Goal: Communication & Community: Answer question/provide support

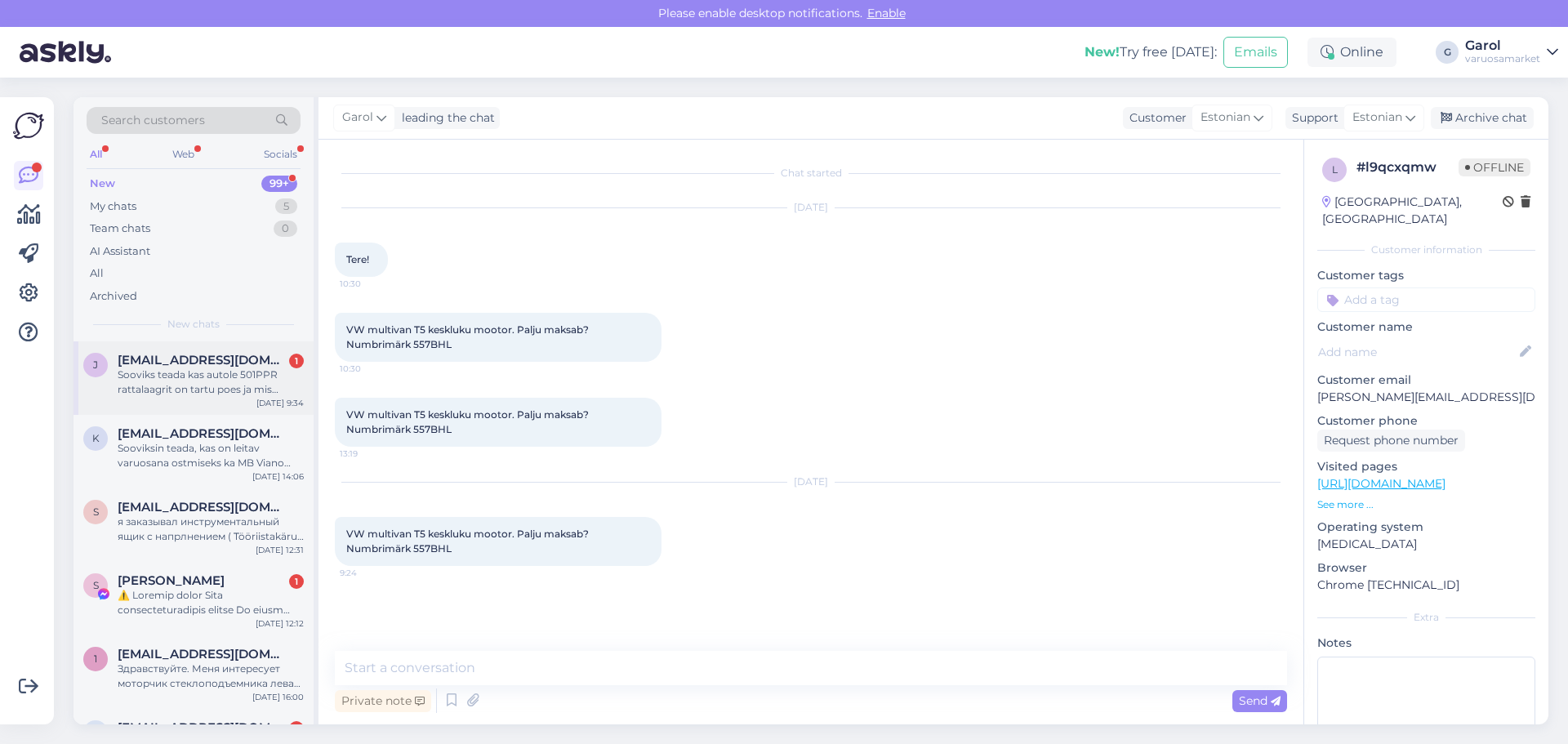
click at [236, 391] on div "Sooviks teada kas autole 501PPR rattalaagrit on tartu poes ja mis hinnaga" at bounding box center [210, 383] width 186 height 29
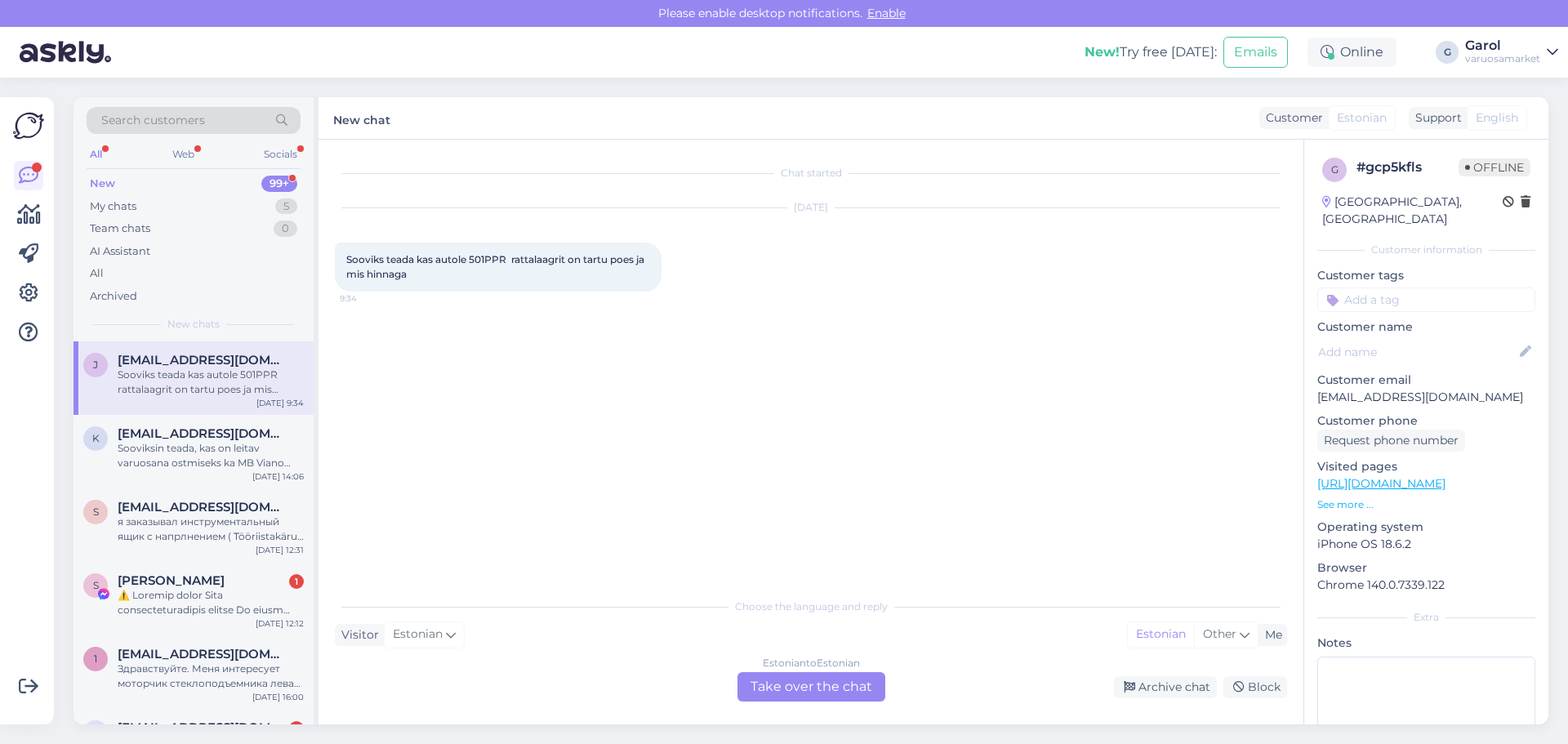
click at [485, 258] on span "Sooviks teada kas autole 501PPR rattalaagrit on tartu poes ja mis hinnaga" at bounding box center [496, 266] width 301 height 27
copy span "501PPR"
click at [227, 202] on div "My chats 5" at bounding box center [193, 207] width 214 height 23
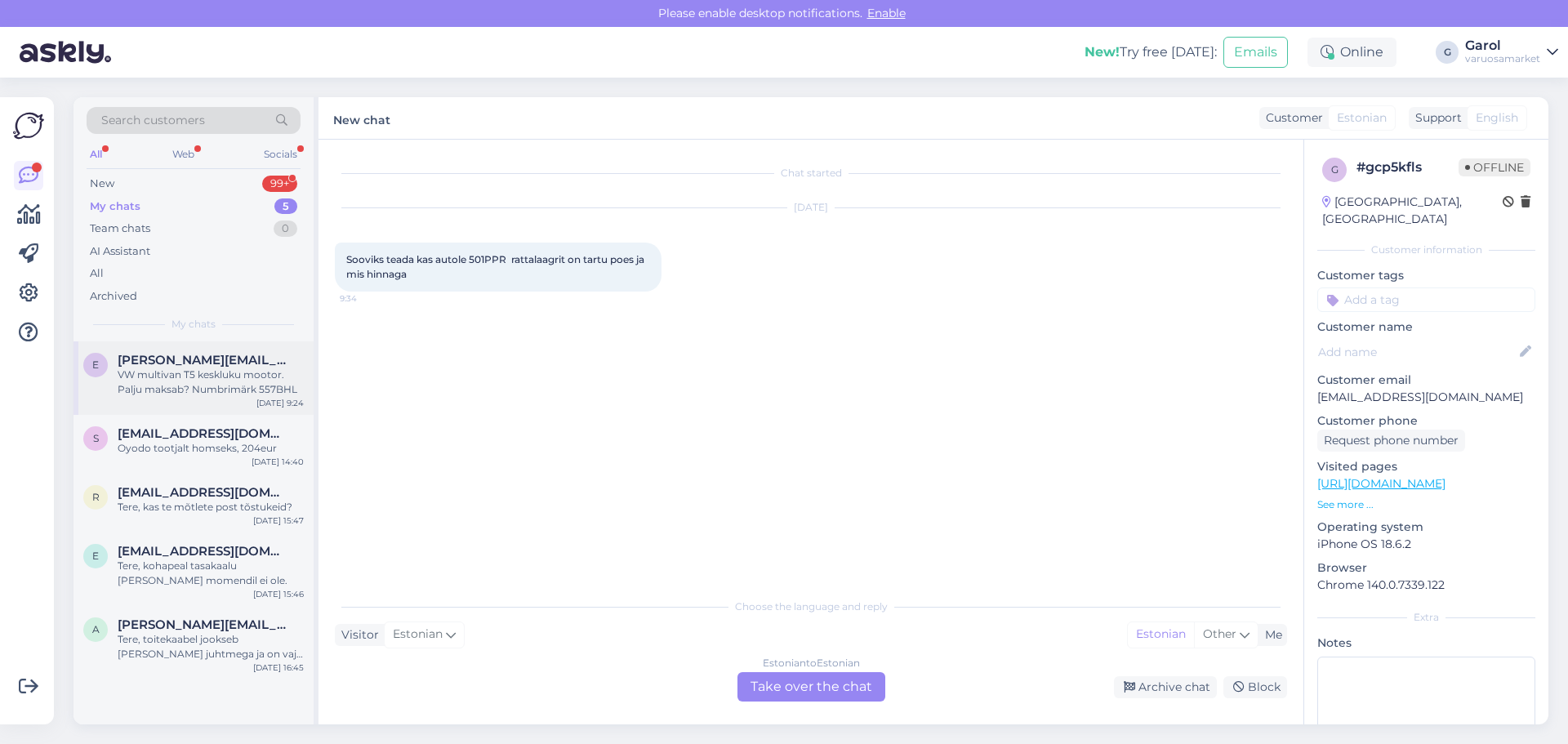
click at [205, 365] on span "[PERSON_NAME][EMAIL_ADDRESS][DOMAIN_NAME]" at bounding box center [202, 359] width 170 height 15
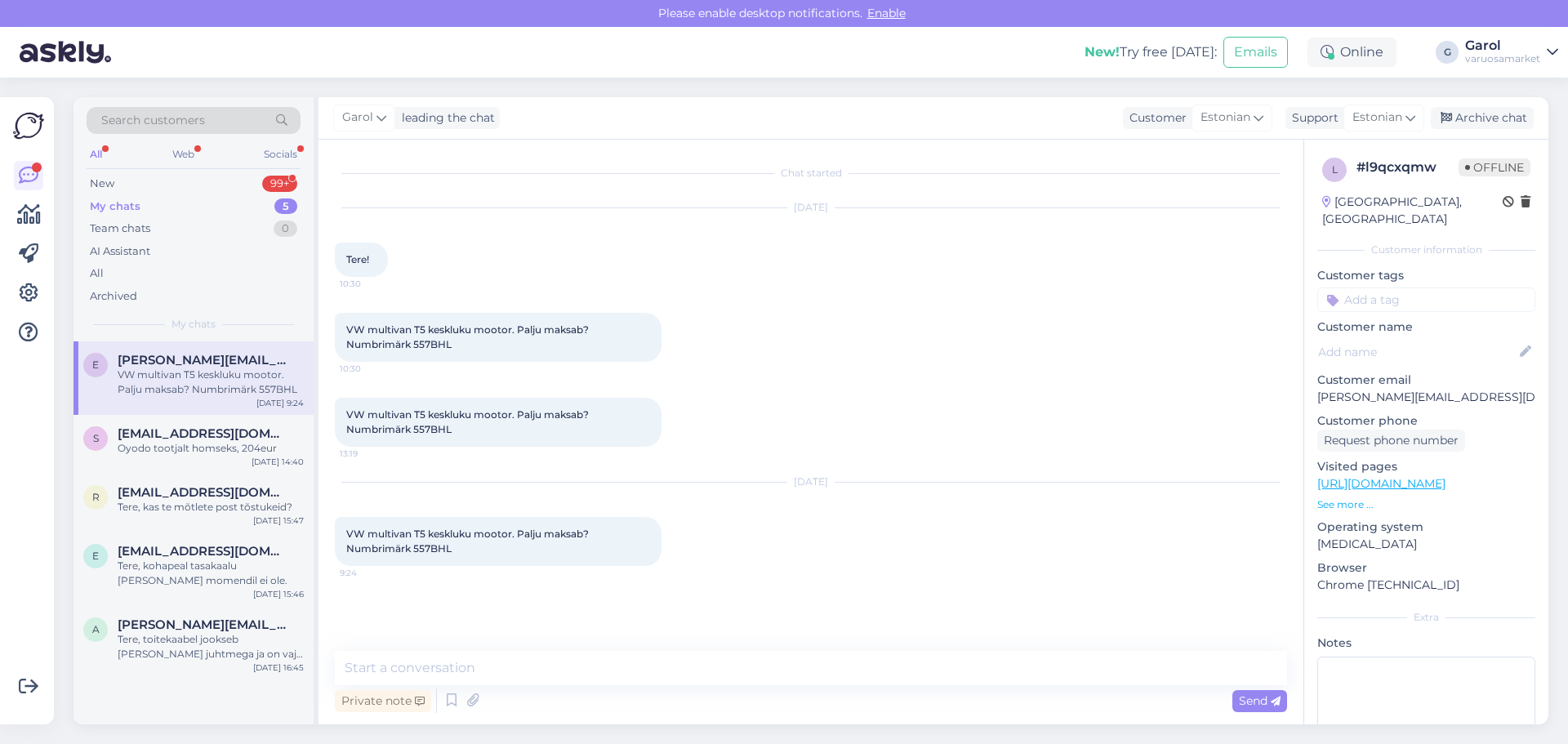
click at [430, 553] on span "VW multivan T5 keskluku mootor. Palju maksab? Numbrimärk 557BHL" at bounding box center [469, 541] width 245 height 27
copy div "557BHL 9:24"
click at [768, 673] on textarea at bounding box center [811, 668] width 952 height 34
type textarea "Tere, millisele uksele täpsemalt?"
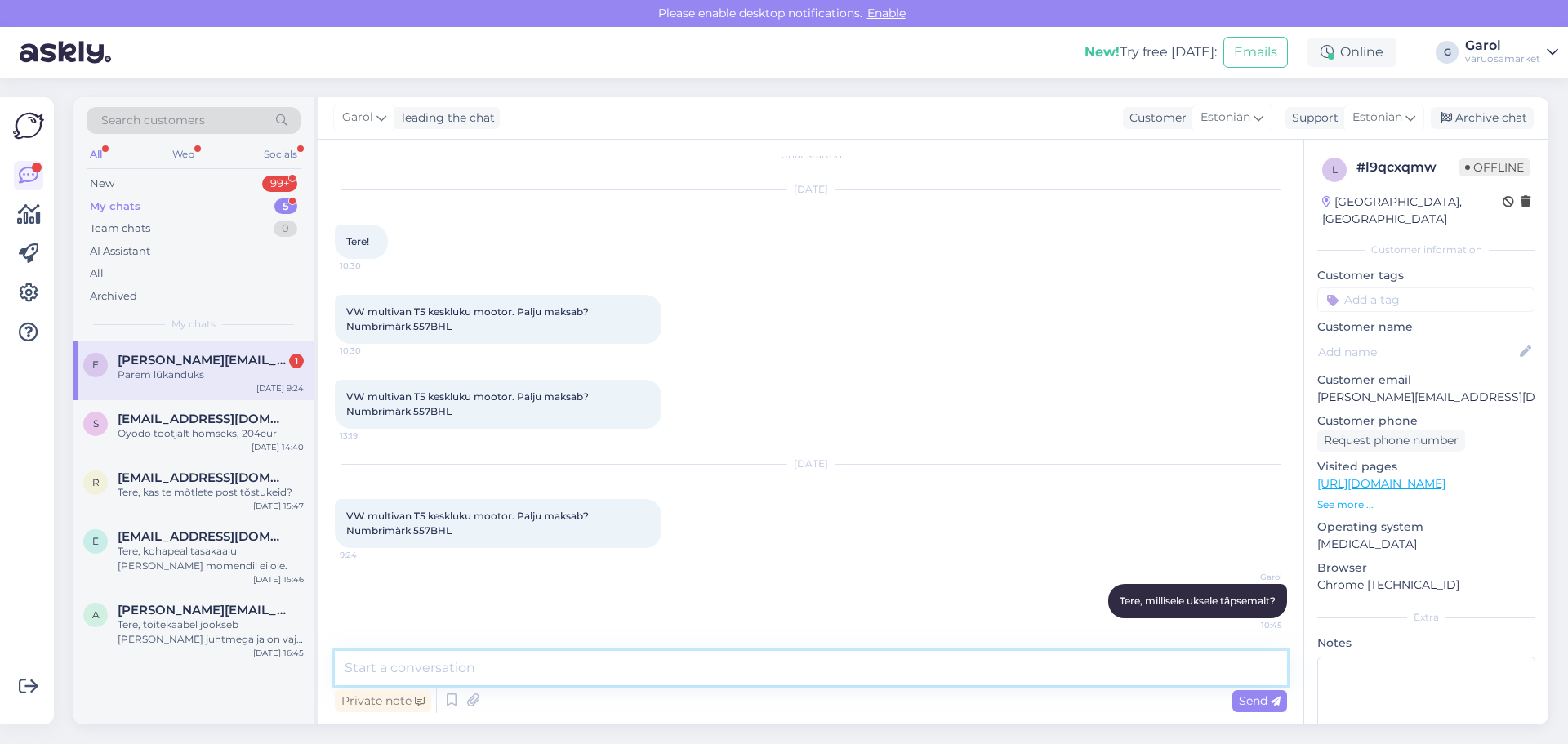
scroll to position [88, 0]
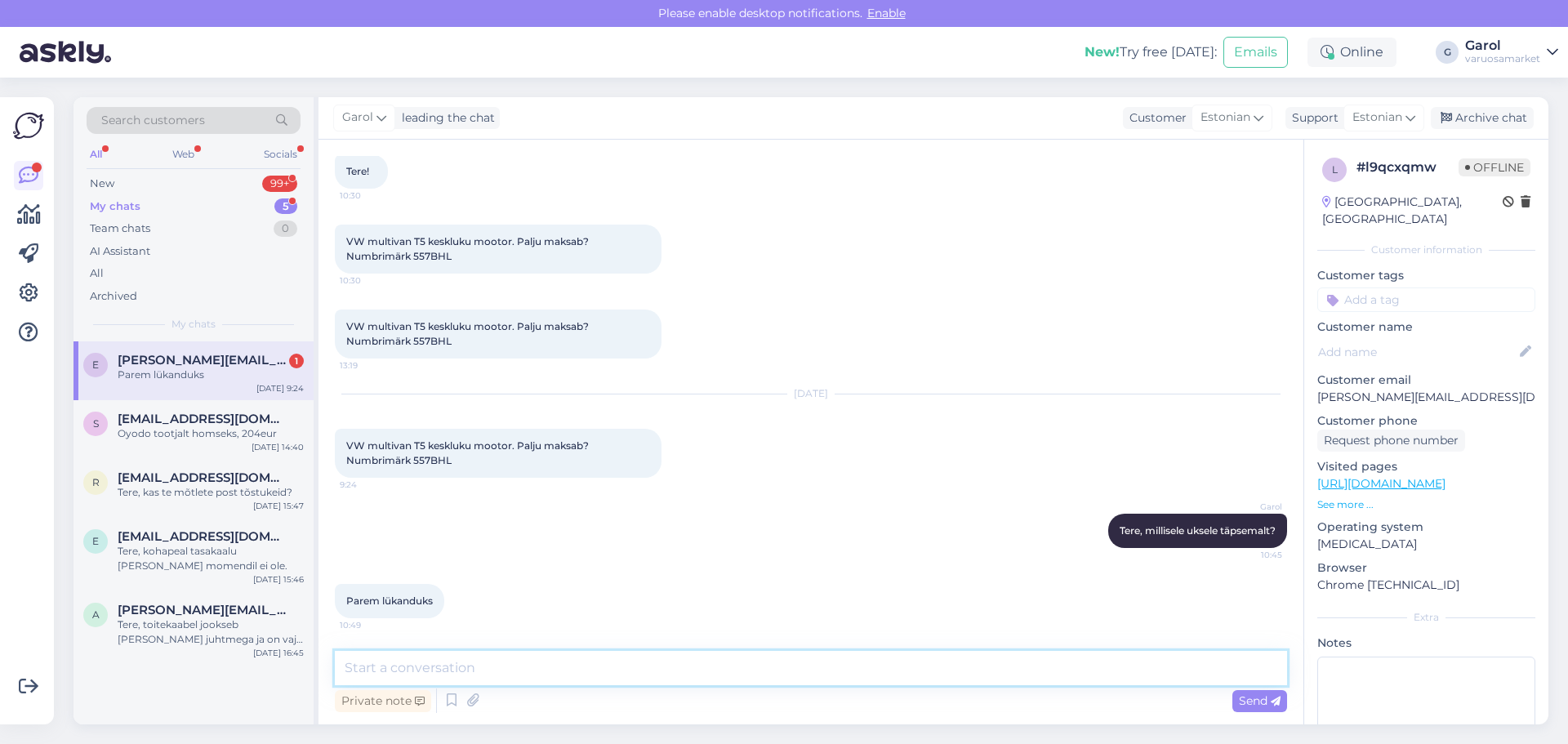
click at [815, 664] on textarea at bounding box center [811, 668] width 952 height 34
type textarea "Originaal toodet näen hetkel ainult justkui."
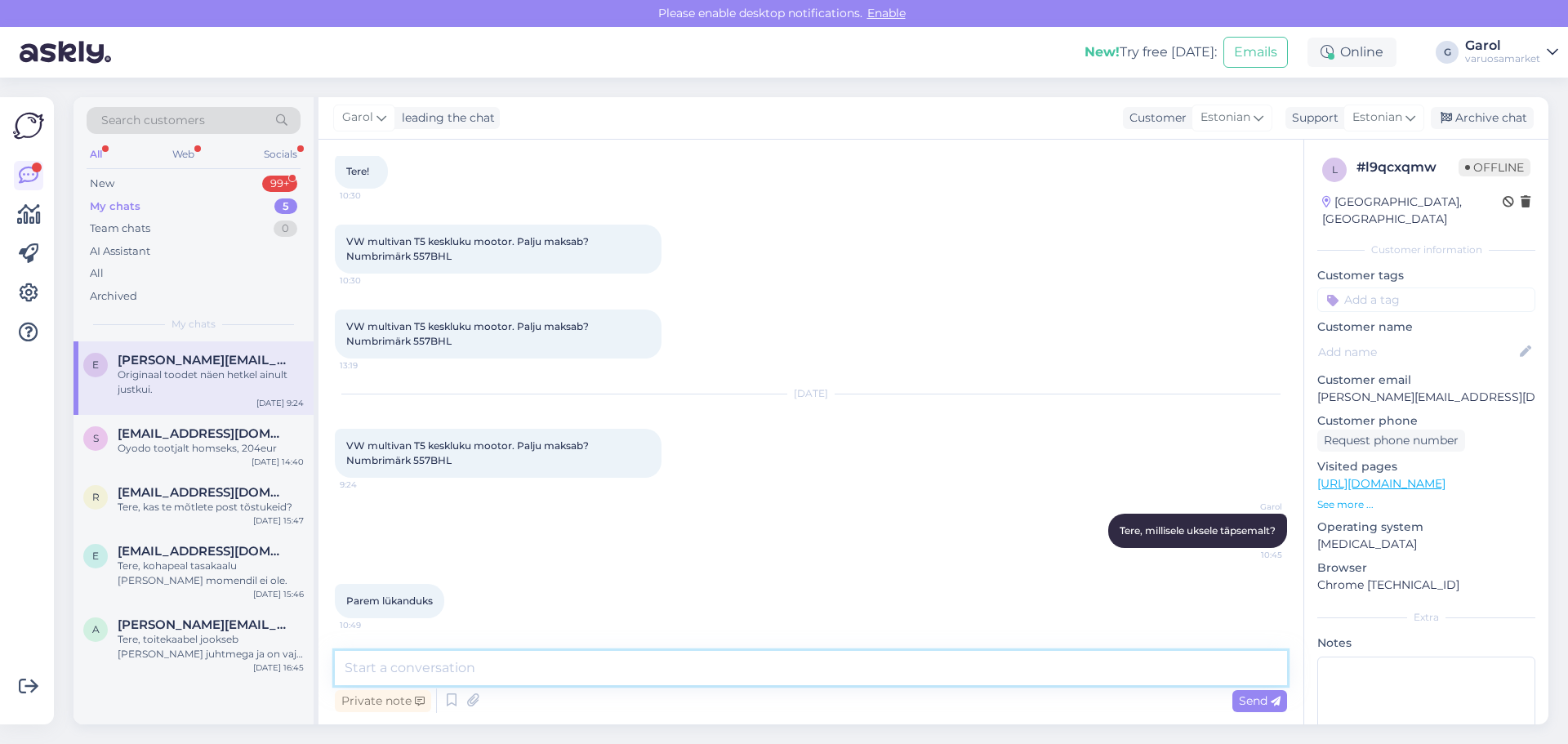
scroll to position [159, 0]
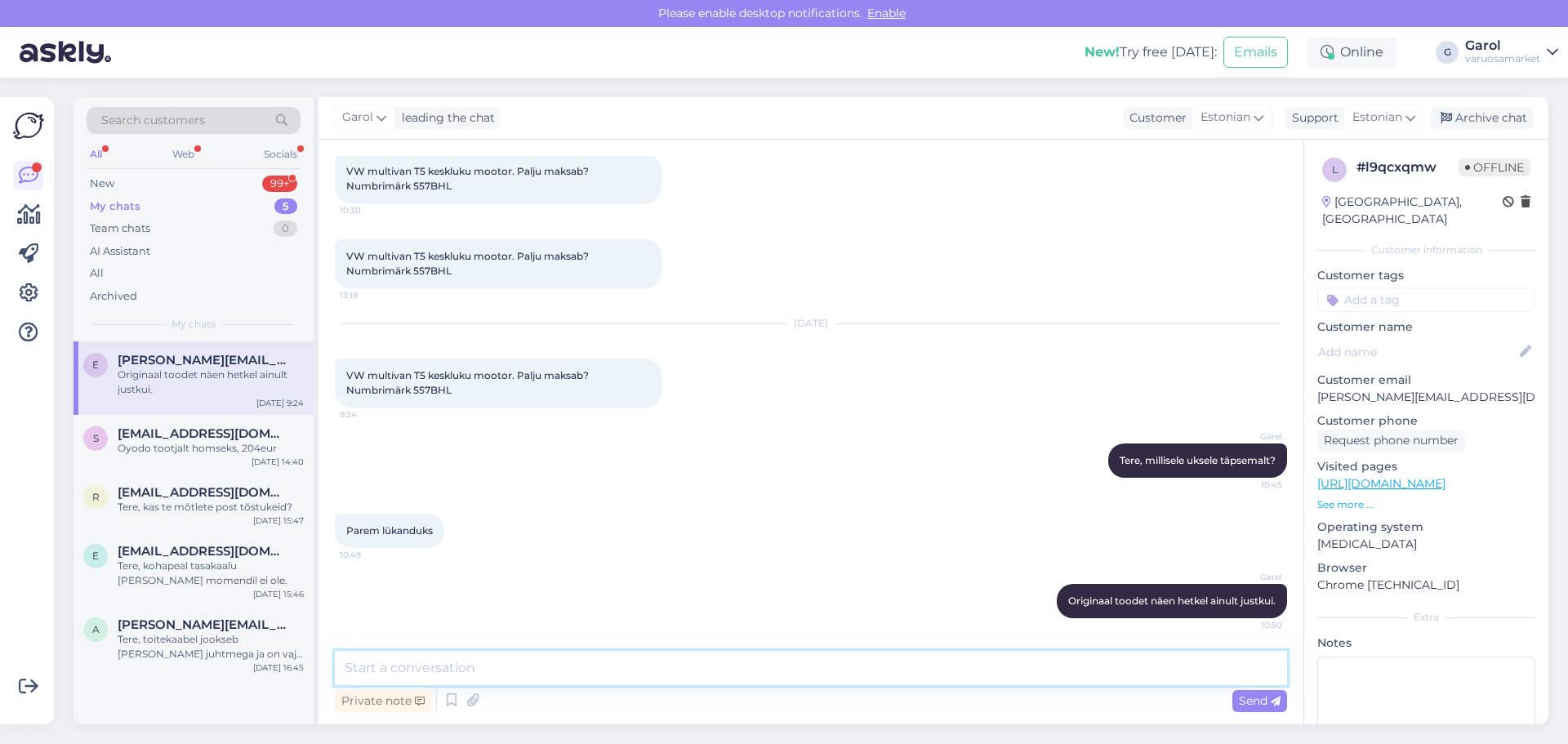
click at [607, 674] on textarea at bounding box center [811, 668] width 952 height 34
type textarea "280eur, 1tp tarne kauplusesse."
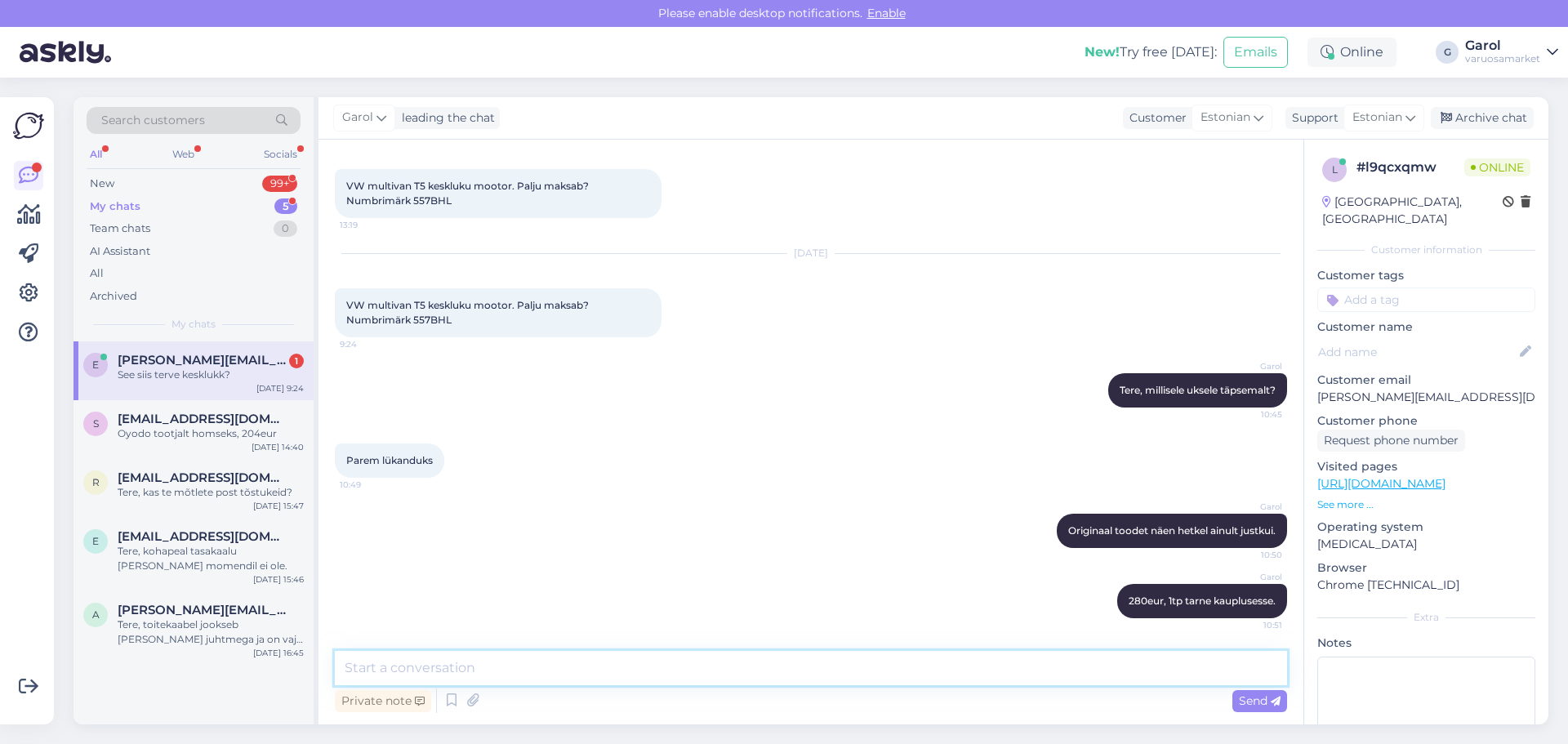
scroll to position [299, 0]
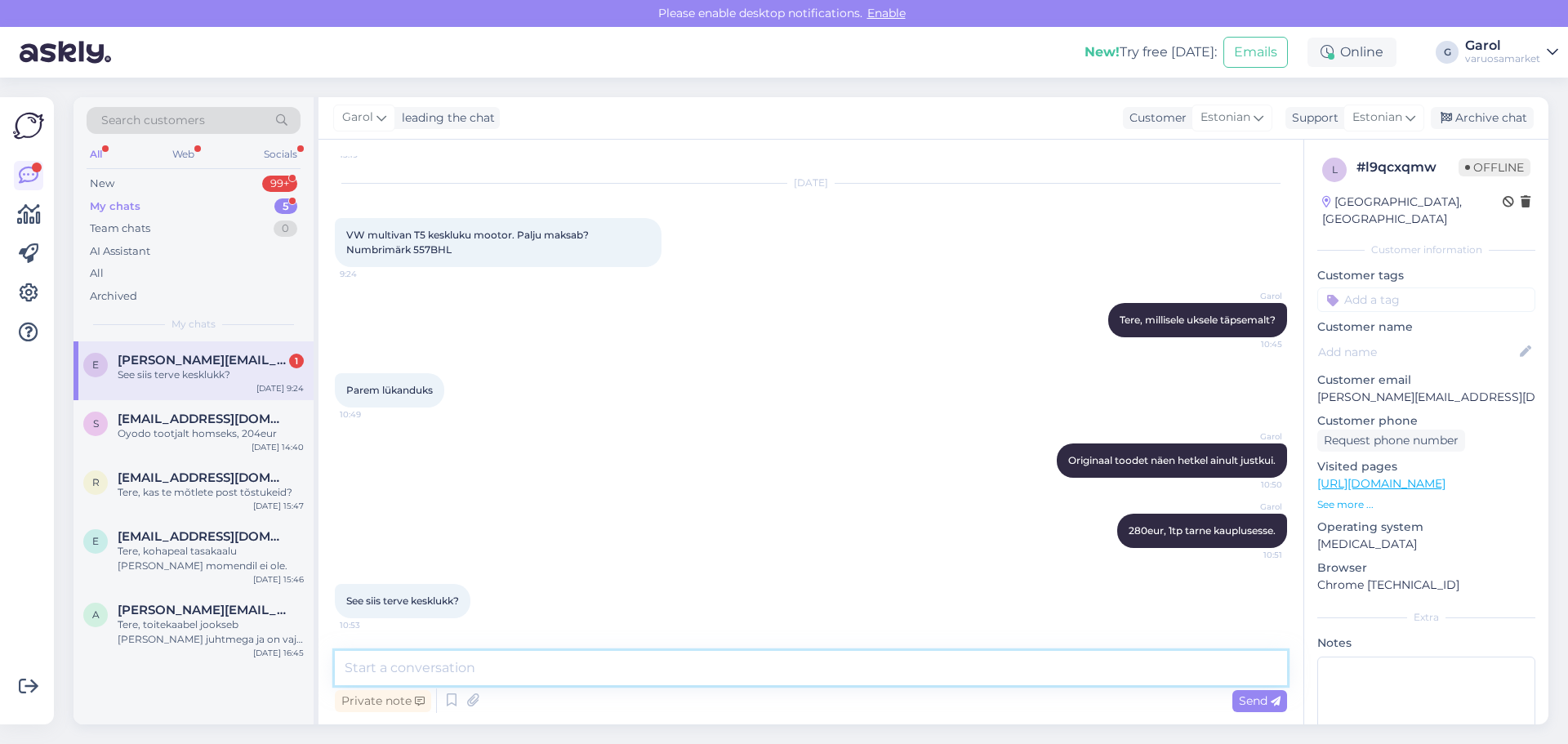
click at [828, 666] on textarea at bounding box center [811, 668] width 952 height 34
type textarea "Terve ukse luku detail, jah."
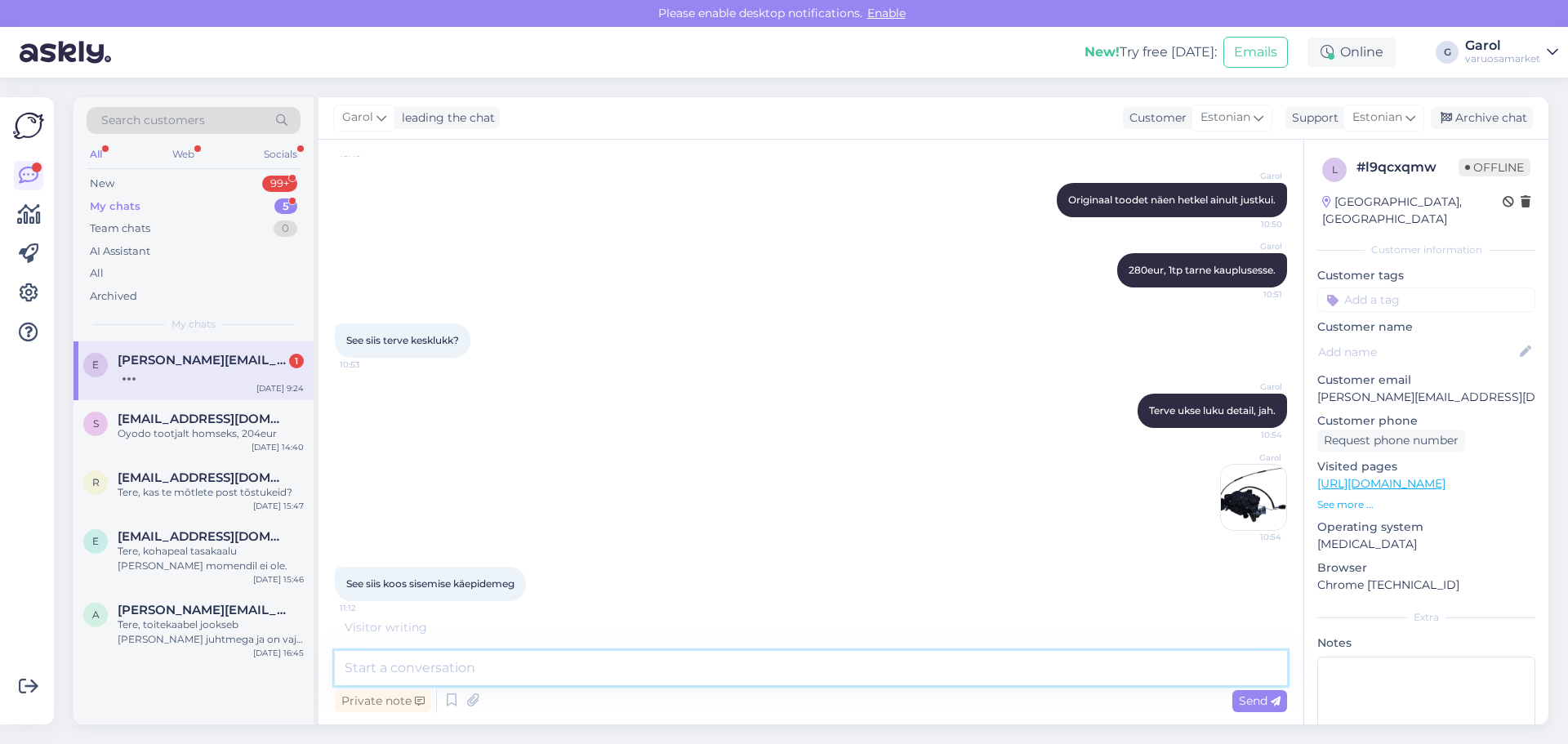
scroll to position [613, 0]
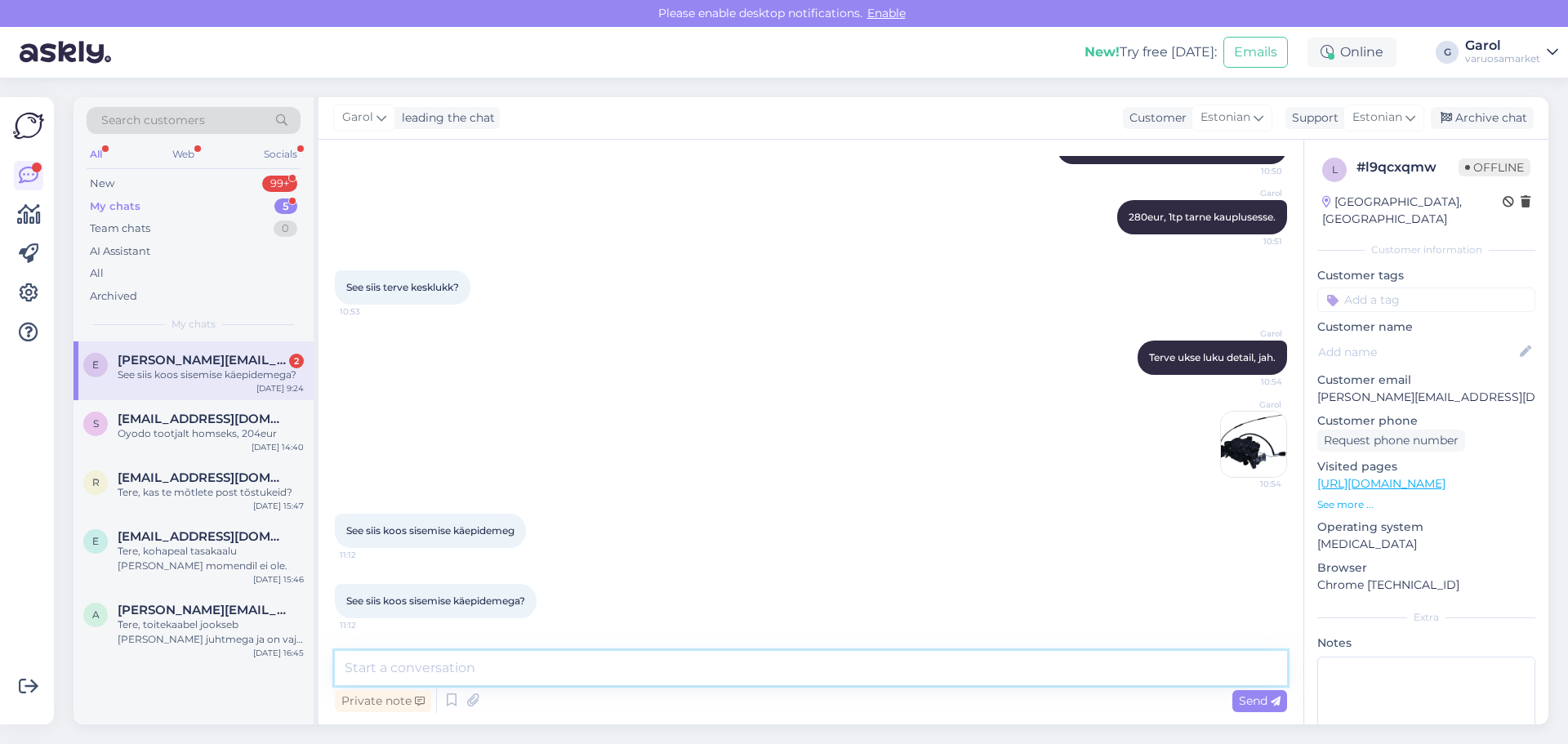
click at [838, 666] on textarea at bounding box center [811, 668] width 952 height 34
type textarea "A"
type textarea "Pildil nähtav detail ehk lukk koos kesklugu mootoriga."
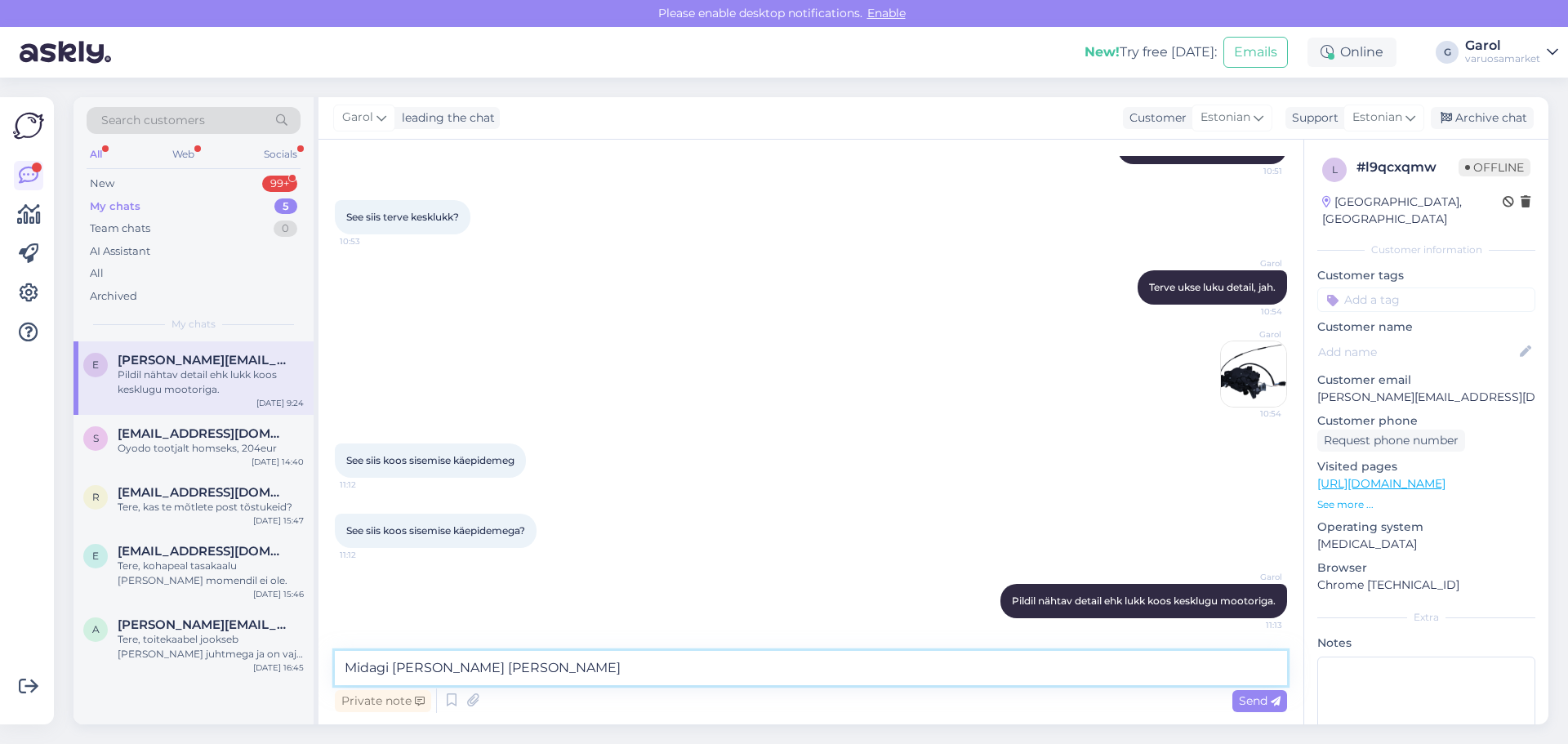
type textarea "Midagi [PERSON_NAME] [PERSON_NAME]."
click at [1251, 372] on img at bounding box center [1254, 374] width 65 height 66
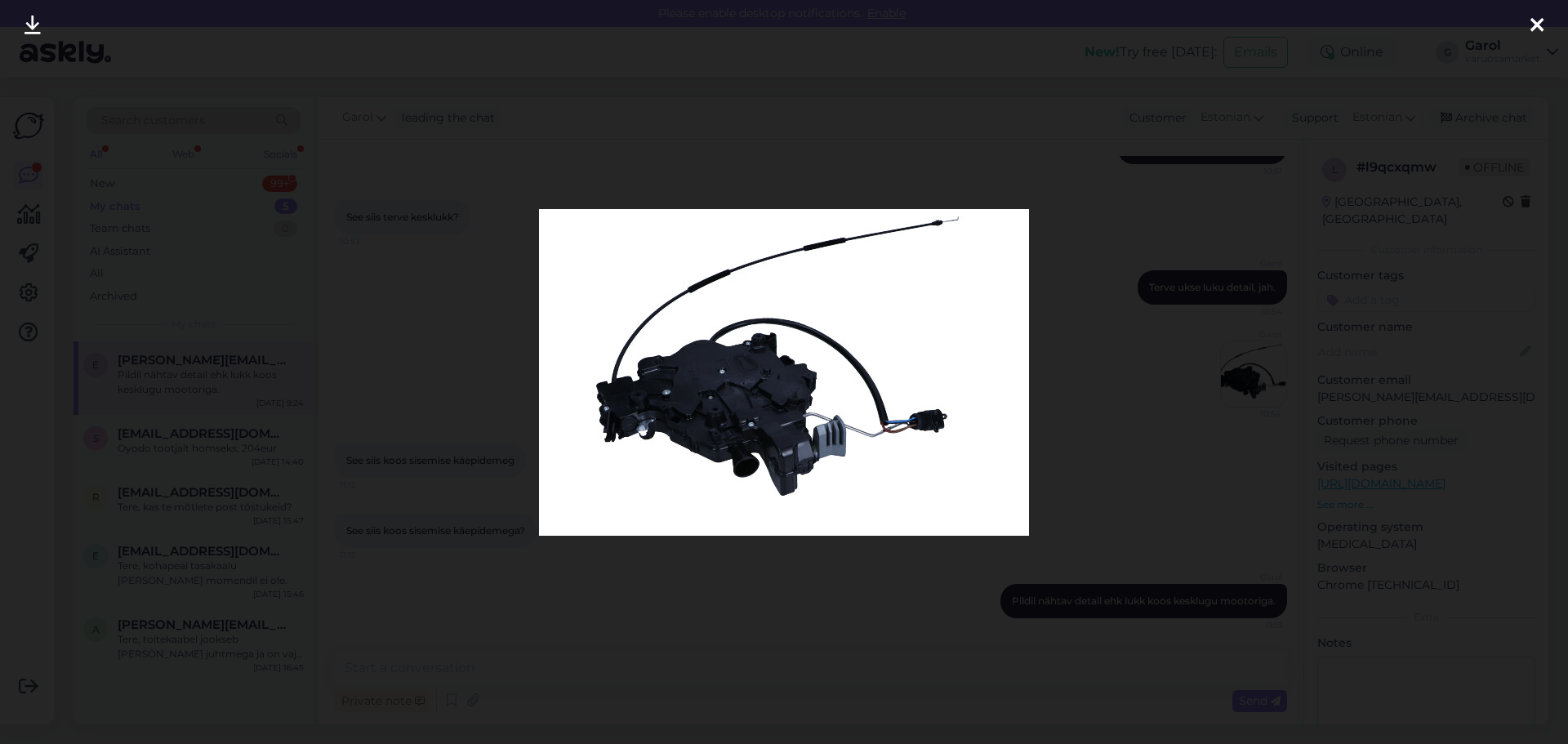
click at [762, 590] on div at bounding box center [784, 372] width 1568 height 744
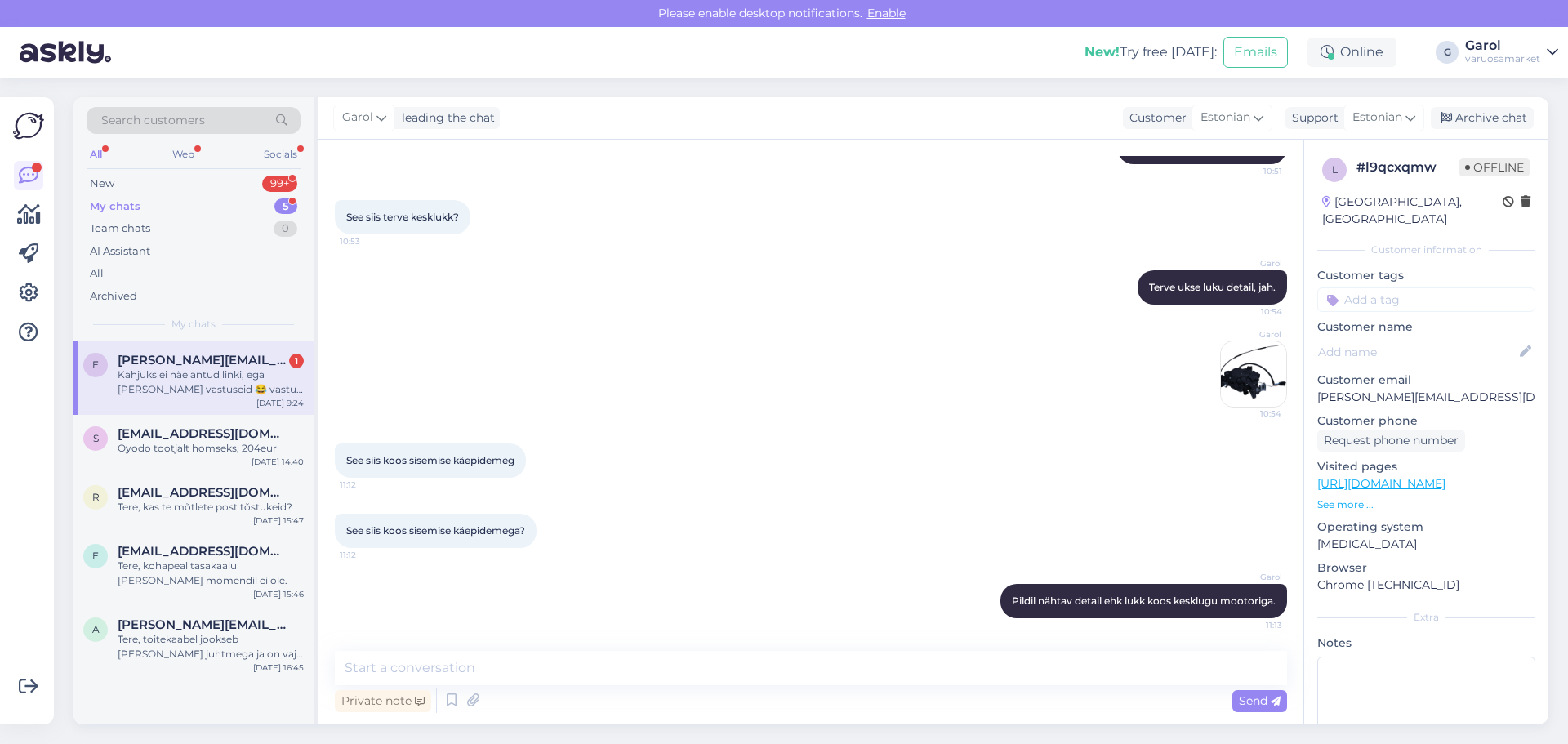
scroll to position [783, 0]
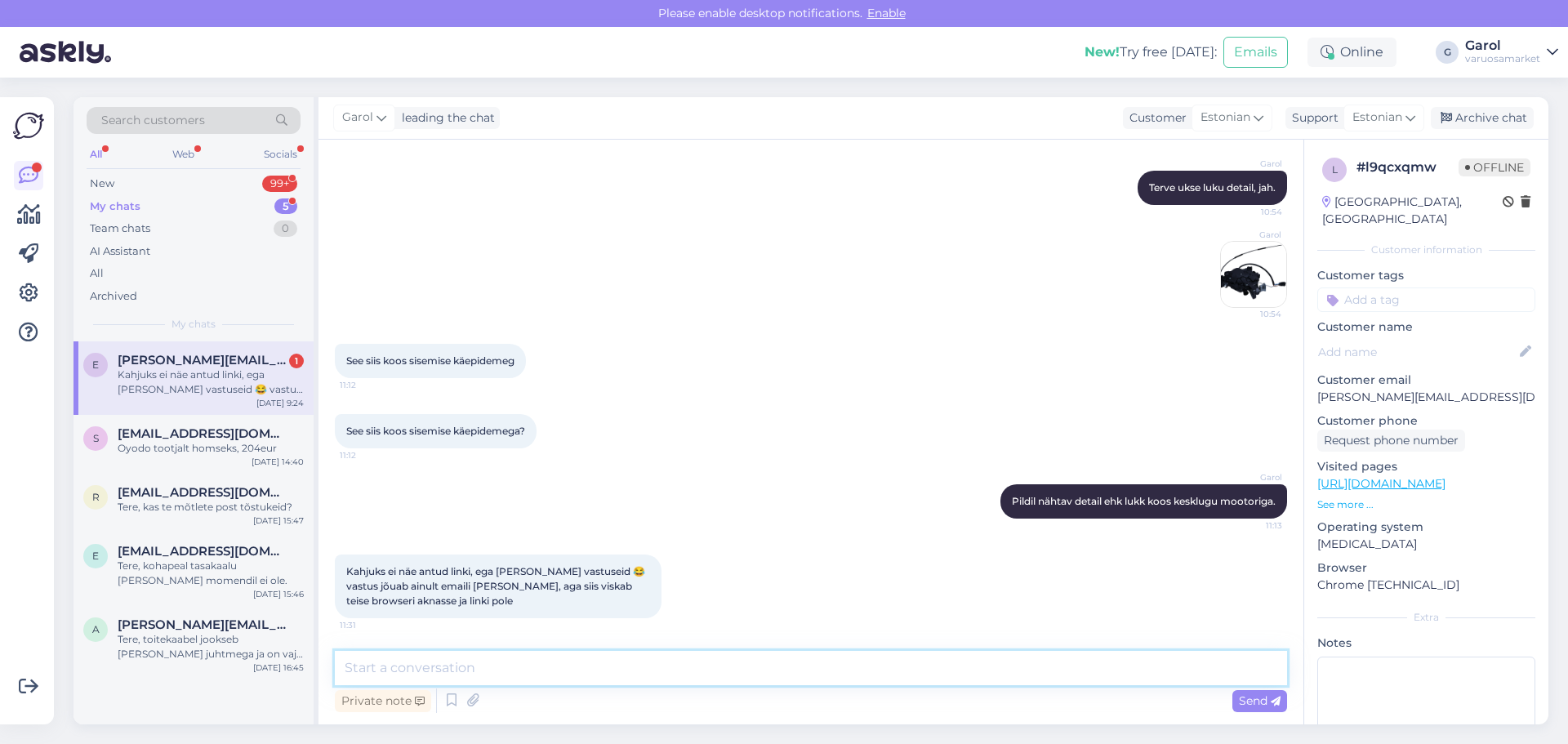
click at [632, 671] on textarea at bounding box center [811, 668] width 952 height 34
type textarea "Pildi saatsin otse siia jutuaknasse."
